Goal: Answer question/provide support

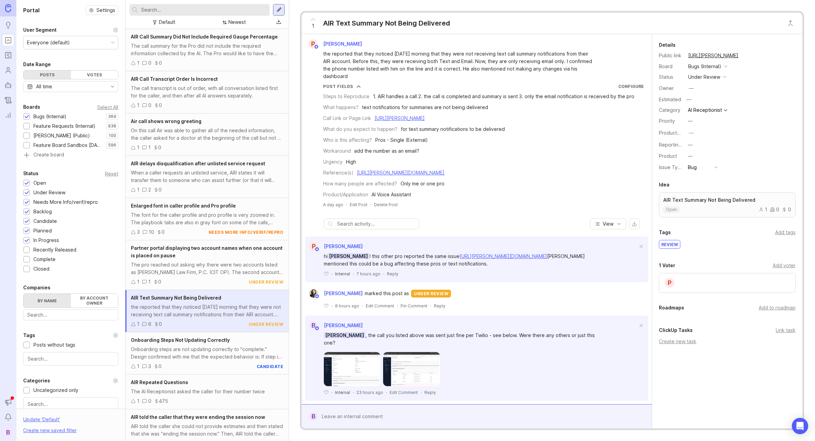
click at [391, 274] on div "Reply" at bounding box center [393, 274] width 12 height 6
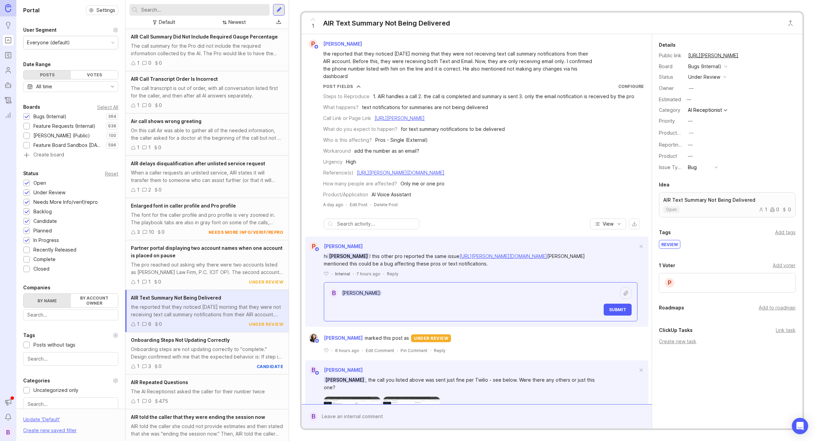
drag, startPoint x: 536, startPoint y: 120, endPoint x: 375, endPoint y: 119, distance: 161.5
click at [375, 119] on div "Call Link or Page Link [URL][PERSON_NAME]" at bounding box center [483, 118] width 321 height 7
copy link "[URL][PERSON_NAME]"
click at [398, 292] on textarea "[PERSON_NAME]:" at bounding box center [479, 293] width 282 height 13
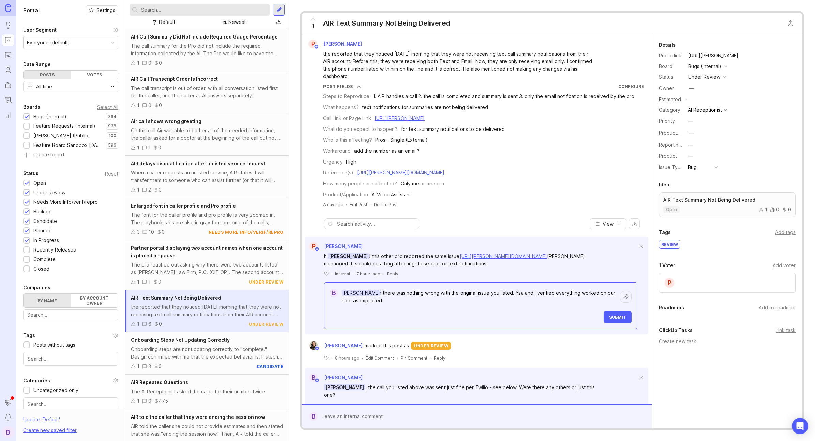
click at [505, 257] on link "[URL][PERSON_NAME][DOMAIN_NAME]" at bounding box center [503, 256] width 88 height 6
click at [398, 298] on textarea "[PERSON_NAME]: there was nothing wrong with the original issue you listed. Ysa …" at bounding box center [479, 297] width 282 height 20
drag, startPoint x: 396, startPoint y: 300, endPoint x: 401, endPoint y: 300, distance: 4.8
click at [396, 300] on textarea "[PERSON_NAME]: there was nothing wrong with the original issue you listed. Ysa …" at bounding box center [479, 297] width 282 height 20
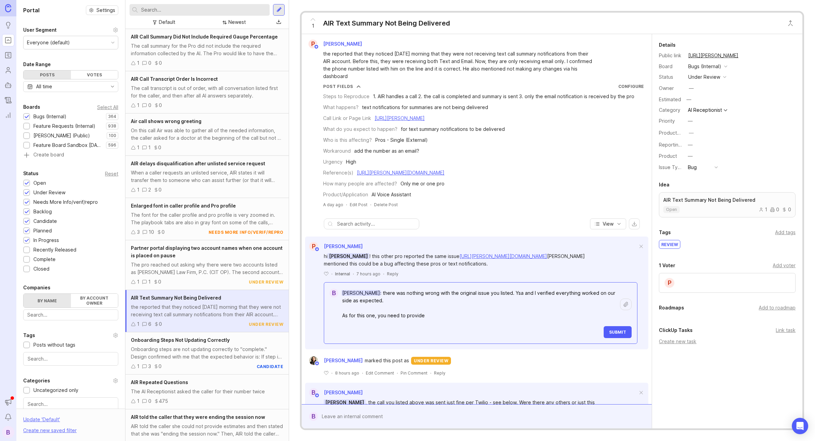
drag, startPoint x: 448, startPoint y: 317, endPoint x: 396, endPoint y: 318, distance: 51.8
click at [314, 315] on div "hi [PERSON_NAME] ! this other pro reported the same issue [URL][PERSON_NAME][DO…" at bounding box center [476, 297] width 343 height 93
click at [391, 314] on textarea "[PERSON_NAME]: there was nothing wrong with the original issue you listed. Ysa …" at bounding box center [479, 304] width 282 height 35
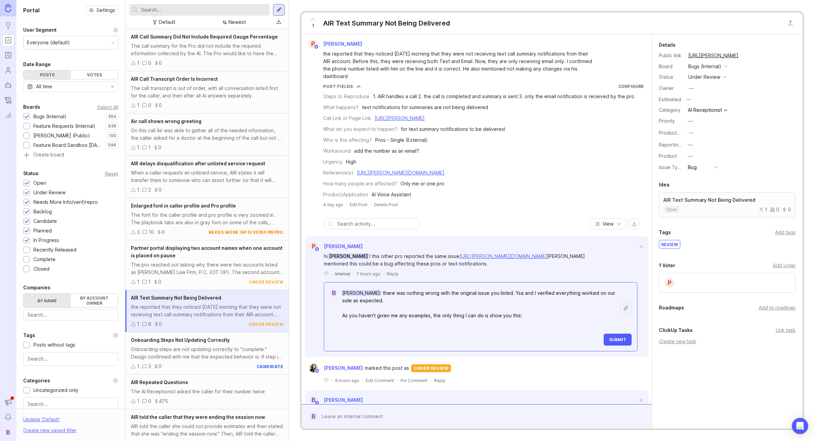
paste textarea "[URL][DOMAIN_NAME]"
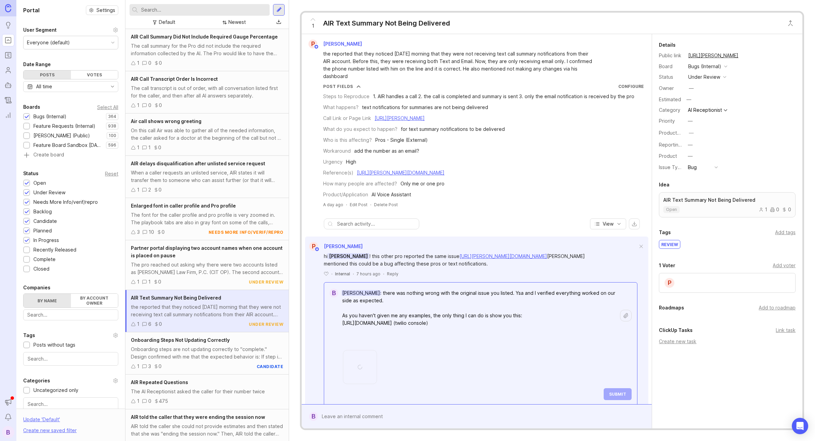
click at [579, 323] on textarea "[PERSON_NAME]: there was nothing wrong with the original issue you listed. Ysa …" at bounding box center [479, 316] width 282 height 58
paste textarea "[URL][DOMAIN_NAME]"
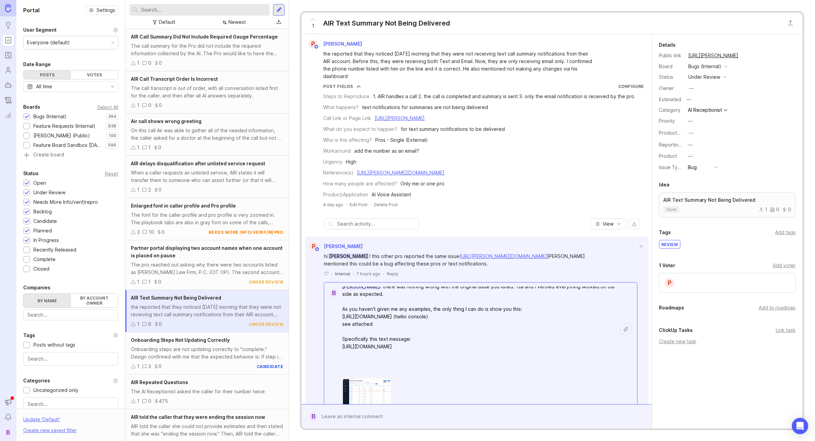
scroll to position [14, 0]
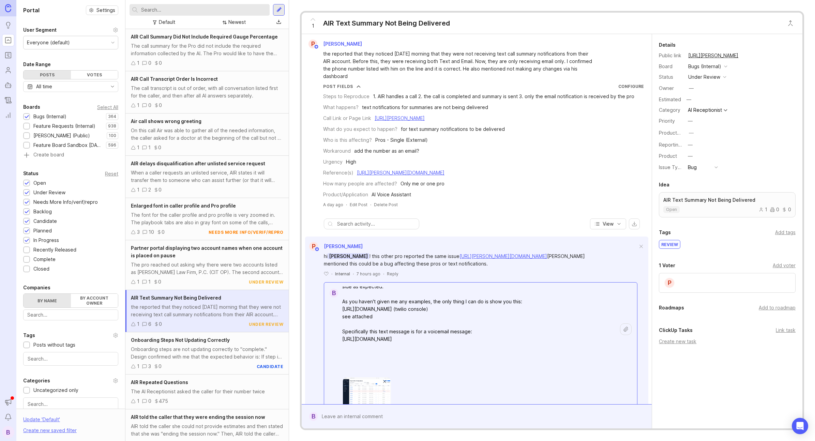
drag, startPoint x: 459, startPoint y: 362, endPoint x: 341, endPoint y: 339, distance: 120.2
click at [341, 339] on textarea "[PERSON_NAME]: there was nothing wrong with the original issue you listed. Ysa …" at bounding box center [479, 332] width 282 height 118
drag, startPoint x: 383, startPoint y: 346, endPoint x: 374, endPoint y: 342, distance: 10.3
click at [383, 346] on textarea "[PERSON_NAME]: there was nothing wrong with the original issue you listed. Ysa …" at bounding box center [479, 323] width 282 height 95
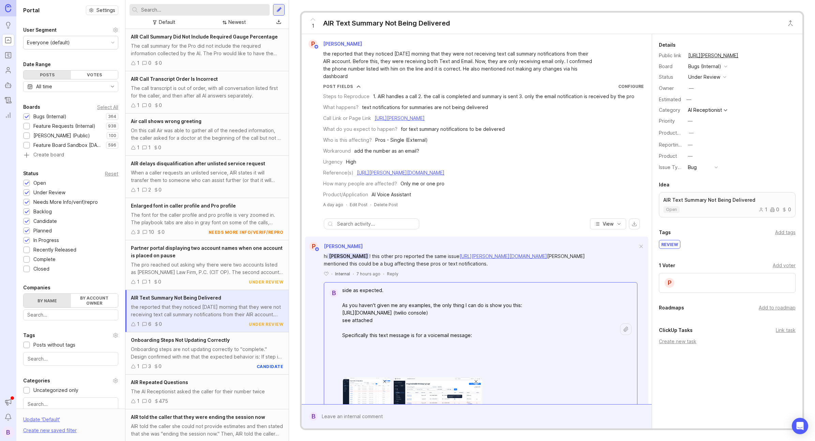
drag, startPoint x: 369, startPoint y: 334, endPoint x: 525, endPoint y: 332, distance: 155.7
click at [525, 332] on textarea "[PERSON_NAME]: there was nothing wrong with the original issue you listed. Ysa …" at bounding box center [479, 323] width 282 height 95
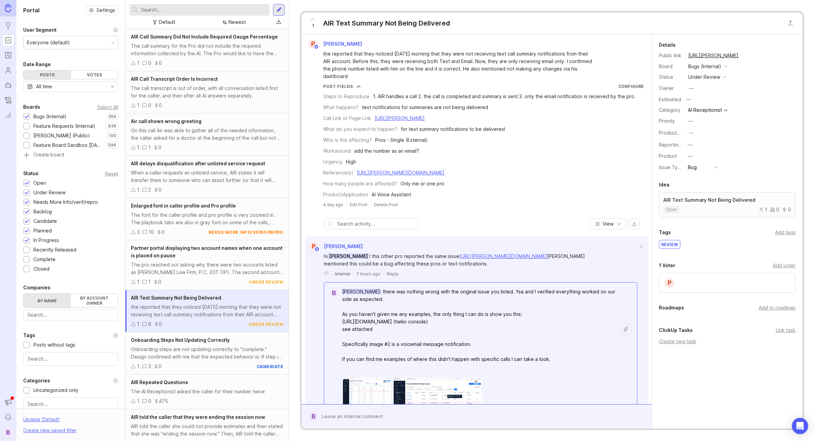
scroll to position [3, 0]
click at [501, 290] on textarea "[PERSON_NAME]: there was nothing wrong with the original issue you listed. Ysa …" at bounding box center [479, 328] width 282 height 88
click at [428, 314] on textarea "[PERSON_NAME]: there was nothing wrong with the original issue you listed on th…" at bounding box center [479, 328] width 282 height 88
click at [389, 330] on textarea "[PERSON_NAME]: there was nothing wrong with the original issue you listed on th…" at bounding box center [479, 328] width 282 height 88
click at [371, 344] on textarea "[PERSON_NAME]: there was nothing wrong with the original issue you listed on th…" at bounding box center [479, 328] width 282 height 88
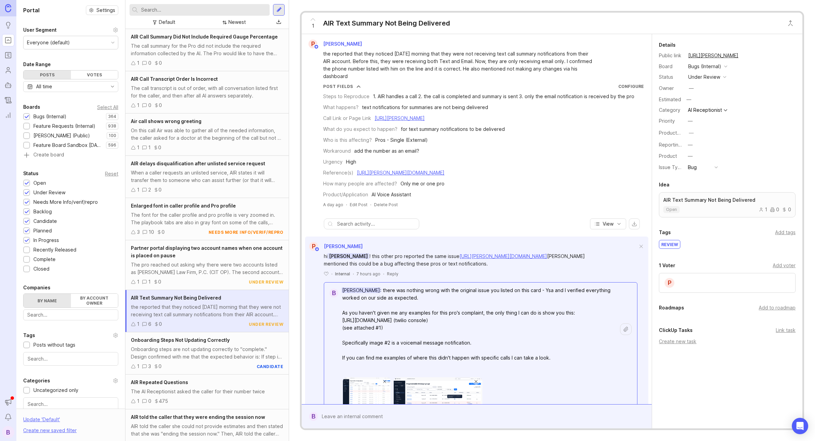
click at [371, 344] on textarea "[PERSON_NAME]: there was nothing wrong with the original issue you listed on th…" at bounding box center [479, 328] width 282 height 88
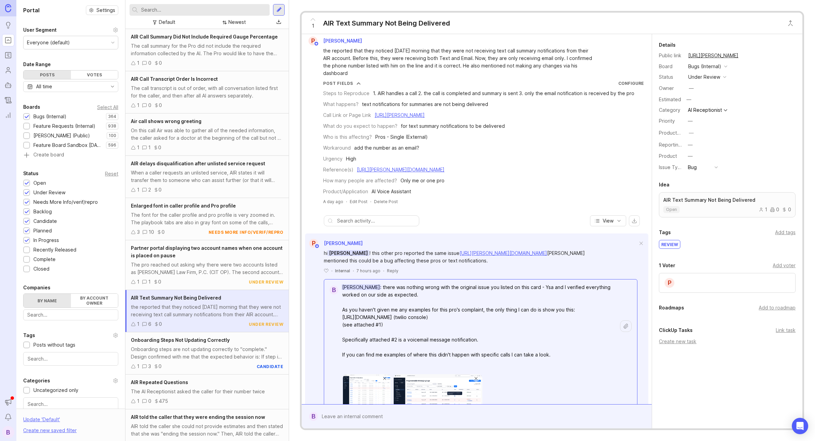
scroll to position [36, 0]
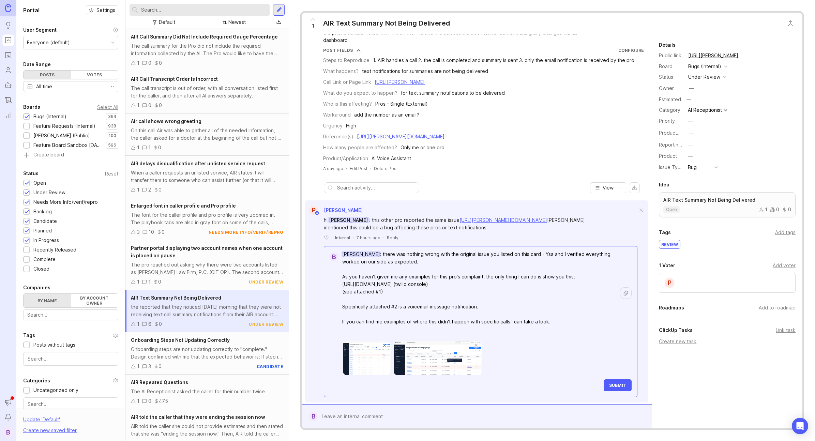
click at [504, 336] on div at bounding box center [484, 356] width 293 height 40
click at [452, 332] on textarea "[PERSON_NAME]: there was nothing wrong with the original issue you listed on th…" at bounding box center [479, 292] width 282 height 88
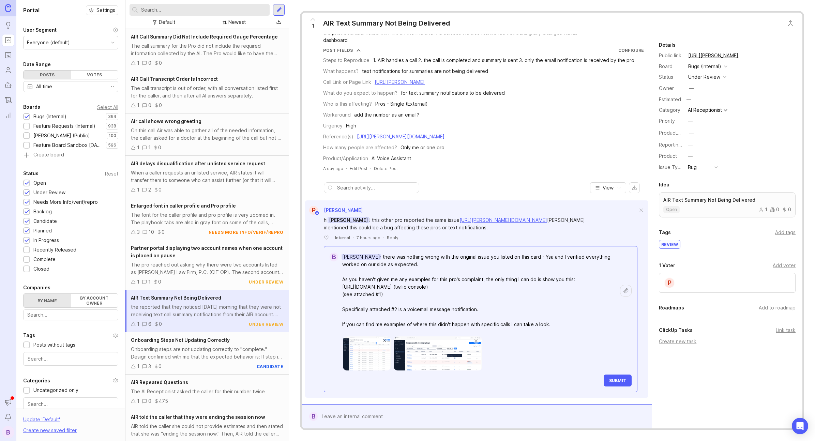
type textarea "[PERSON_NAME]: there was nothing wrong with the original issue you listed on th…"
click at [441, 353] on img at bounding box center [438, 353] width 89 height 34
click at [611, 381] on span "Submit" at bounding box center [617, 380] width 17 height 5
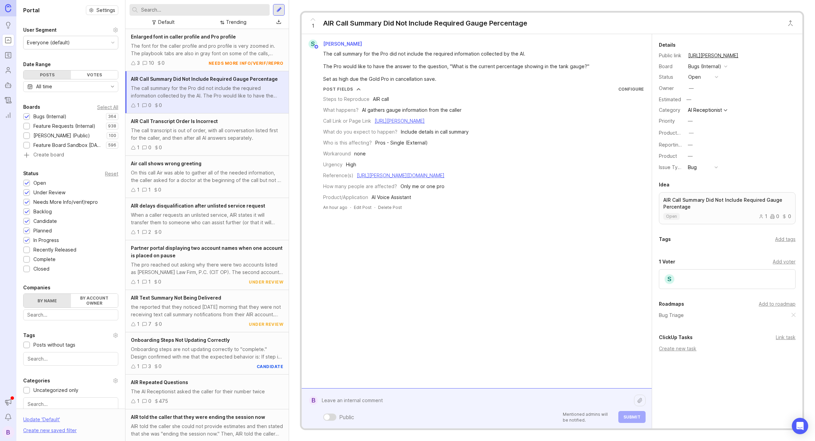
click at [455, 417] on div "Public Mentioned admins will be notified. Submit" at bounding box center [482, 408] width 328 height 29
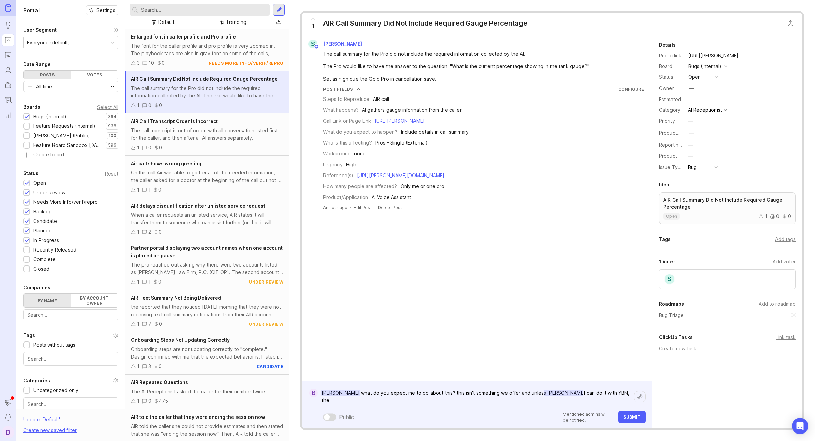
type textarea "Scott Jaspar what do you expect me to do about this? this isn't something we of…"
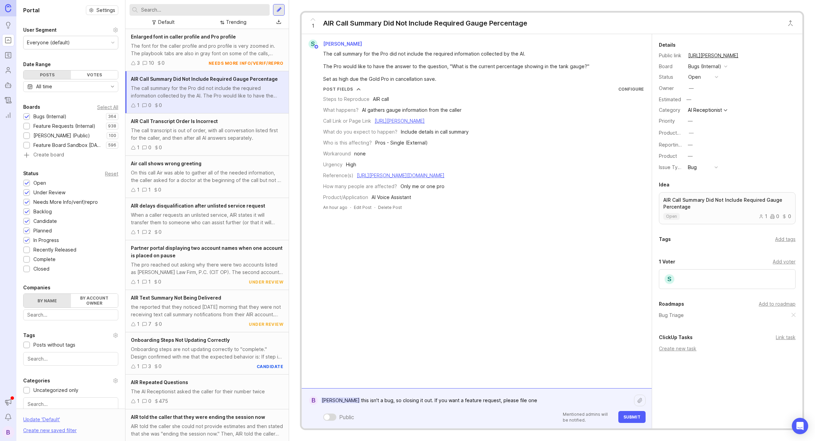
click at [425, 118] on link "https://agent.smith.ai/agent/call/CA736078e6b3d7b1a5e14489d8daa9f1ba/" at bounding box center [400, 121] width 50 height 6
drag, startPoint x: 413, startPoint y: 402, endPoint x: 408, endPoint y: 402, distance: 5.5
click at [413, 403] on textarea "Scott Jaspar this isn't a bug, so closing it out. If you want a feature request…" at bounding box center [476, 400] width 316 height 13
click at [548, 401] on textarea "Scott Jaspar this isn't a bug, so closing it out. If you want a feature request…" at bounding box center [476, 400] width 316 height 13
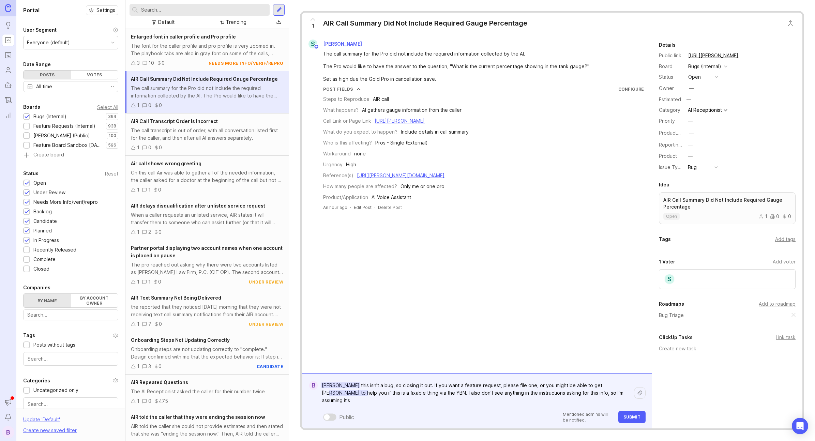
click at [386, 404] on textarea "Scott Jaspar this isn't a bug, so closing it out. If you want a feature request…" at bounding box center [476, 393] width 316 height 28
drag, startPoint x: 382, startPoint y: 403, endPoint x: 387, endPoint y: 387, distance: 16.6
click at [387, 387] on textarea "Scott Jaspar this isn't a bug, so closing it out. If you want a feature request…" at bounding box center [476, 393] width 316 height 28
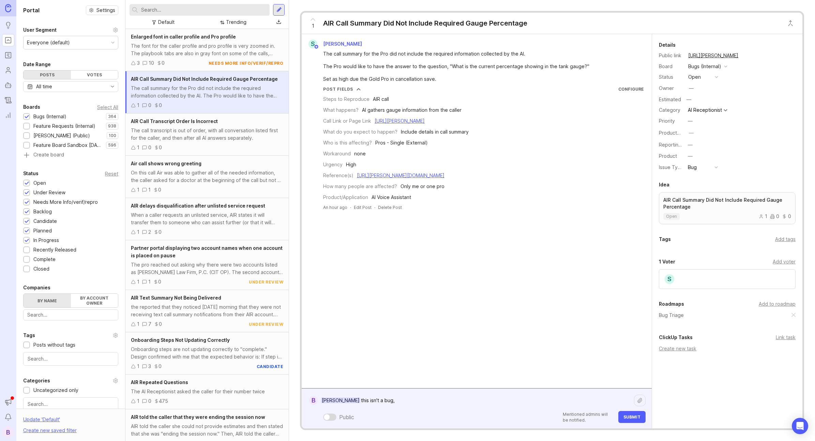
type textarea "Scott Jaspar this isn't a bug"
type textarea "This"
click at [177, 50] on div "The font for the caller profile and pro profile is very zoomed in. The playbook…" at bounding box center [207, 49] width 152 height 15
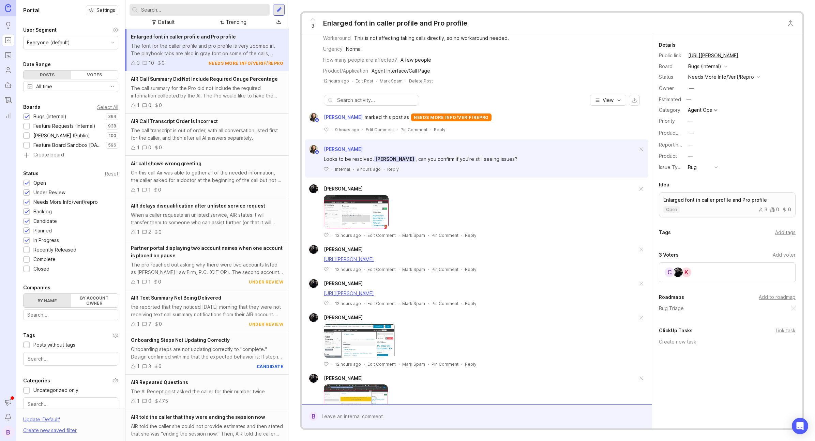
scroll to position [99, 0]
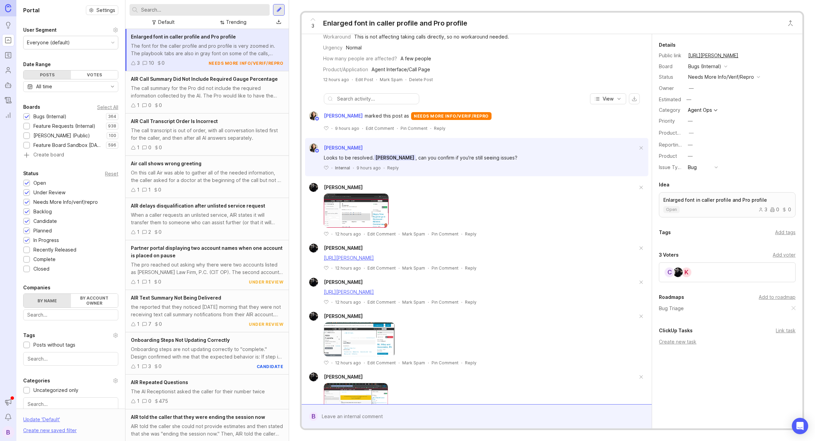
click at [374, 261] on link "https://agent.smith.ai/agent/call/CA76d4cd3030edc3264b40bd64347e4186/" at bounding box center [349, 258] width 50 height 6
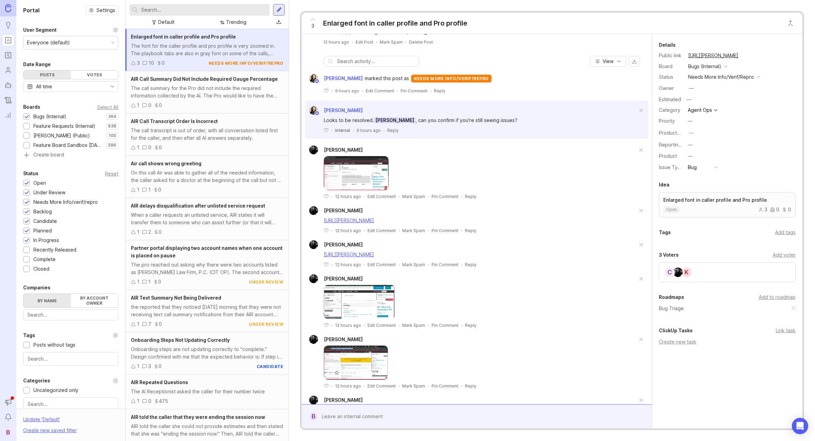
scroll to position [211, 0]
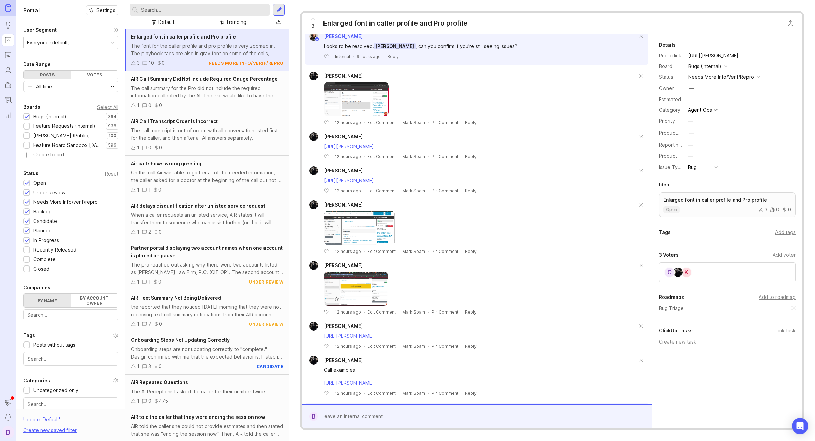
click at [349, 306] on img at bounding box center [356, 289] width 64 height 34
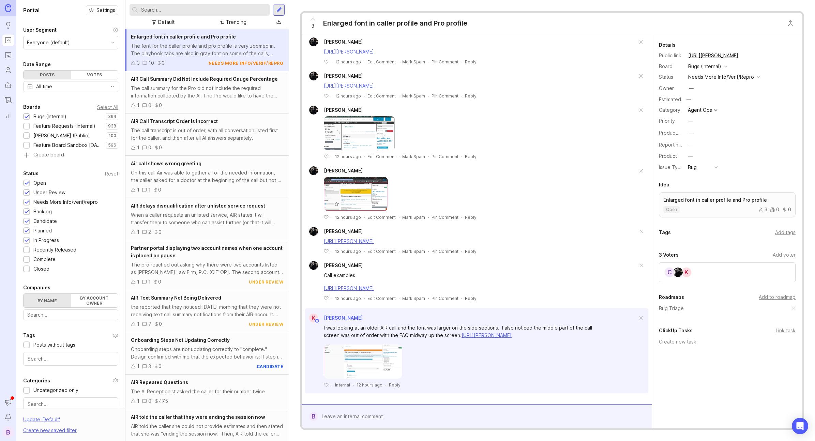
scroll to position [335, 0]
click at [366, 359] on img at bounding box center [363, 362] width 78 height 34
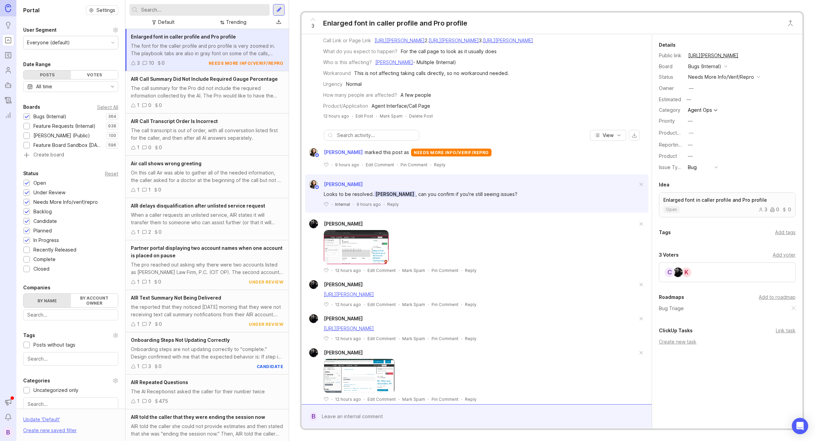
scroll to position [61, 0]
click at [374, 299] on link "https://agent.smith.ai/agent/call/CA76d4cd3030edc3264b40bd64347e4186/" at bounding box center [349, 296] width 50 height 6
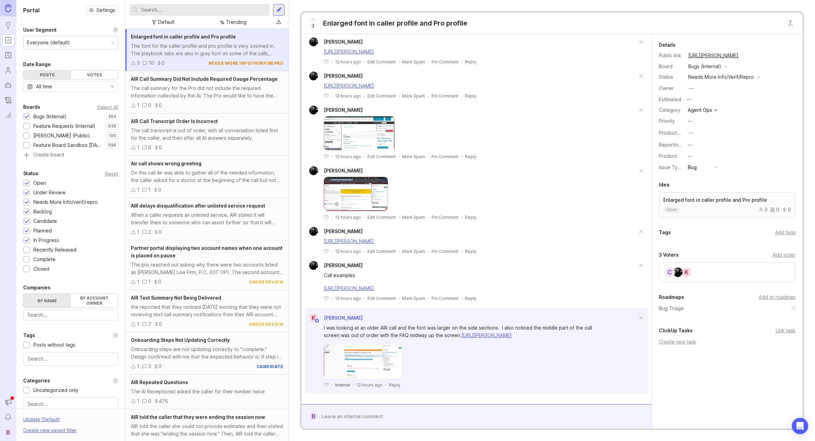
scroll to position [335, 0]
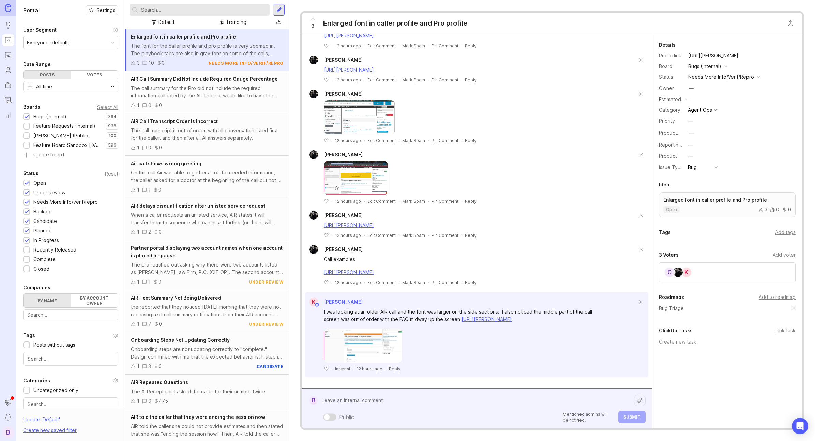
click at [442, 414] on div "Public Mentioned admins will be notified. Submit" at bounding box center [482, 408] width 328 height 29
type textarea "THis mi"
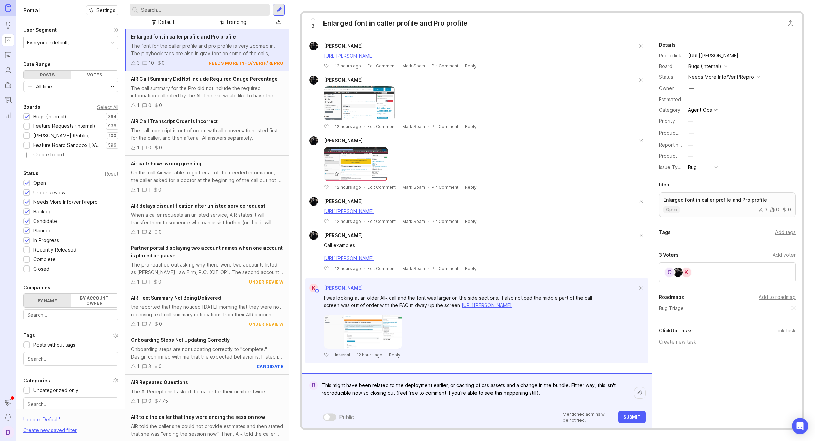
type textarea "This might have been related to the deployment earlier, or caching of css asset…"
click at [635, 418] on span "Submit" at bounding box center [631, 416] width 17 height 5
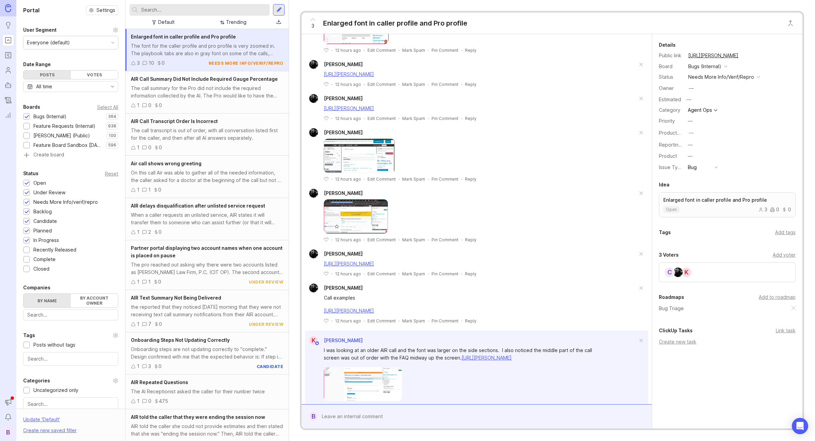
scroll to position [388, 0]
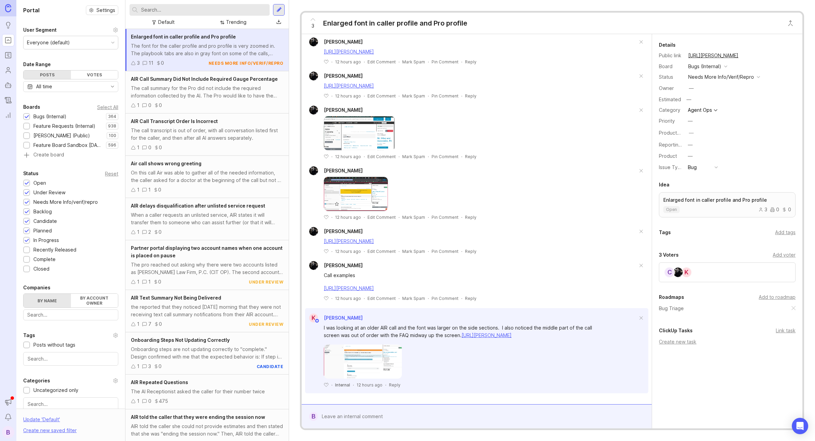
click at [725, 76] on div "needs more info/verif/repro" at bounding box center [721, 76] width 66 height 7
click at [725, 180] on li "closed" at bounding box center [723, 178] width 75 height 13
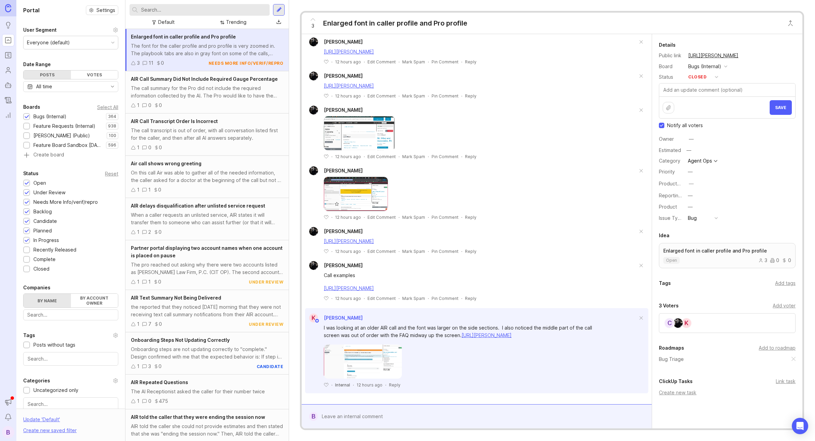
click at [776, 109] on span "Save" at bounding box center [780, 107] width 11 height 5
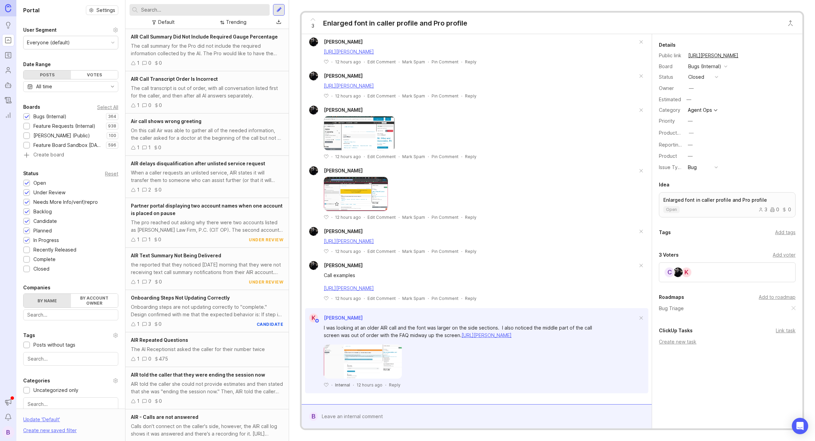
click at [193, 50] on div "The call summary for the Pro did not include the required information collected…" at bounding box center [207, 49] width 152 height 15
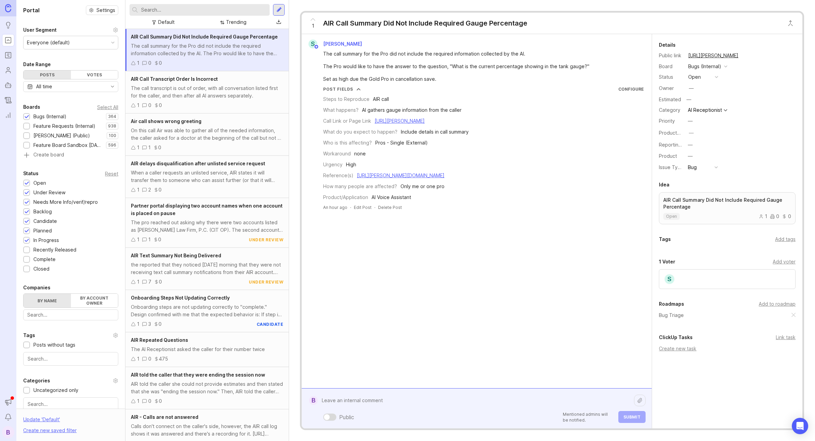
click at [446, 415] on div "Public Mentioned admins will be notified. Submit" at bounding box center [482, 408] width 328 height 29
type textarea "THis just"
type textarea "This just looks like a YBN not working issue, and not a bug?"
click at [634, 420] on button "Submit" at bounding box center [631, 417] width 27 height 12
